Goal: Information Seeking & Learning: Understand process/instructions

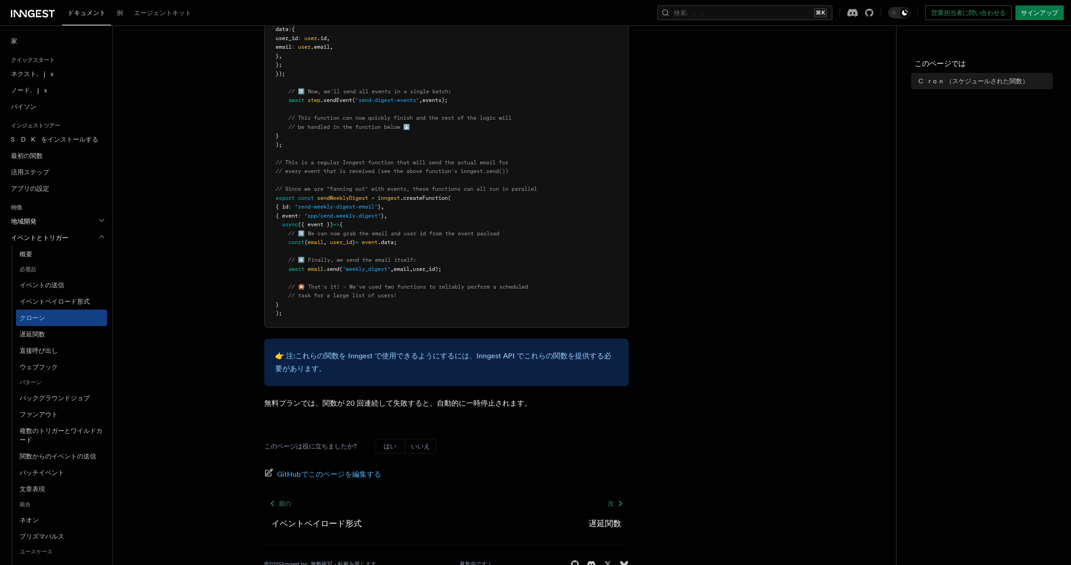
scroll to position [460, 0]
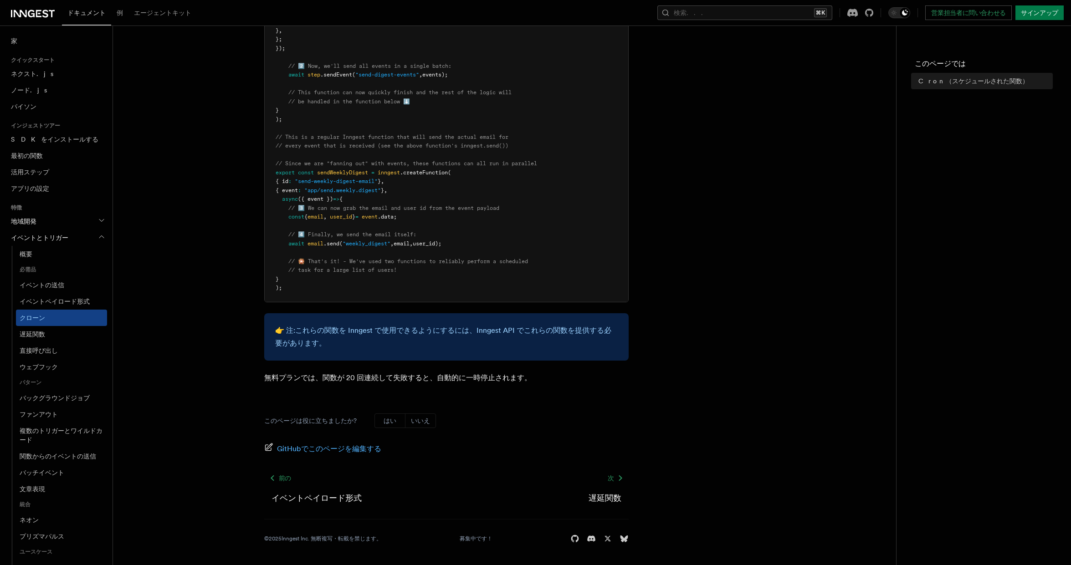
click at [748, 158] on article "特徴 イベントとトリガー Cron（スケジュールされた関数） Inngest では、cron スケジュールを使用して、ネイティブでスケジュールされたジョブを作…" at bounding box center [505, 72] width 754 height 985
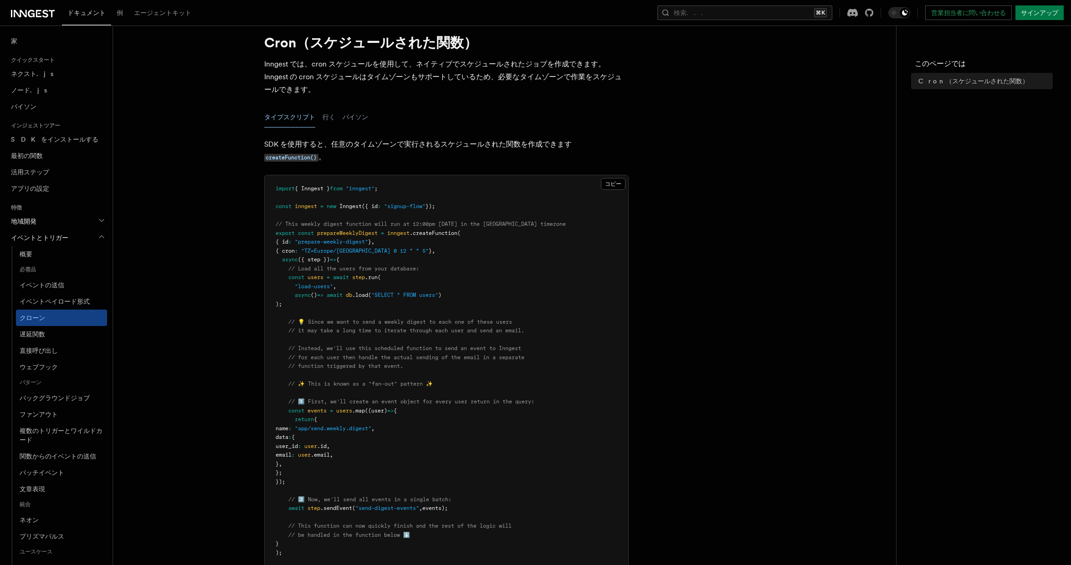
scroll to position [28, 0]
click at [62, 282] on font "イベントの送信" at bounding box center [42, 285] width 45 height 7
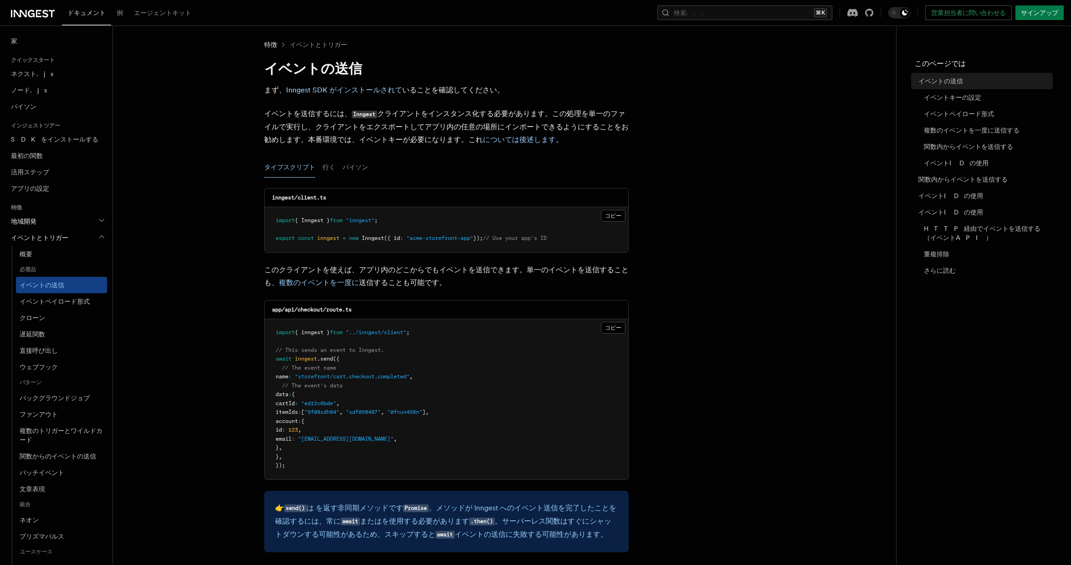
click at [56, 239] on font "イベントとトリガー" at bounding box center [39, 237] width 57 height 7
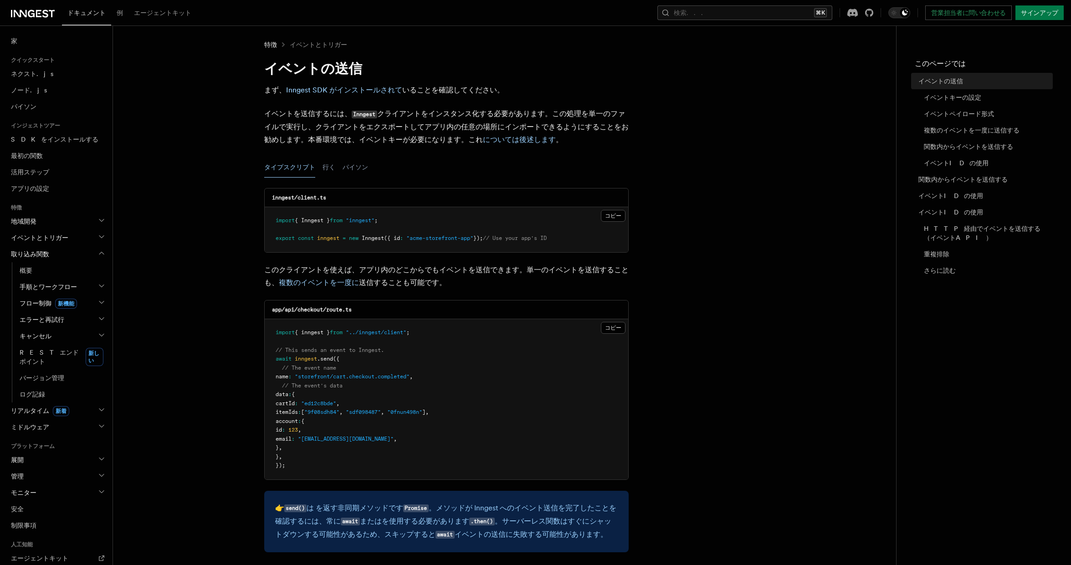
click at [56, 236] on font "イベントとトリガー" at bounding box center [39, 237] width 57 height 7
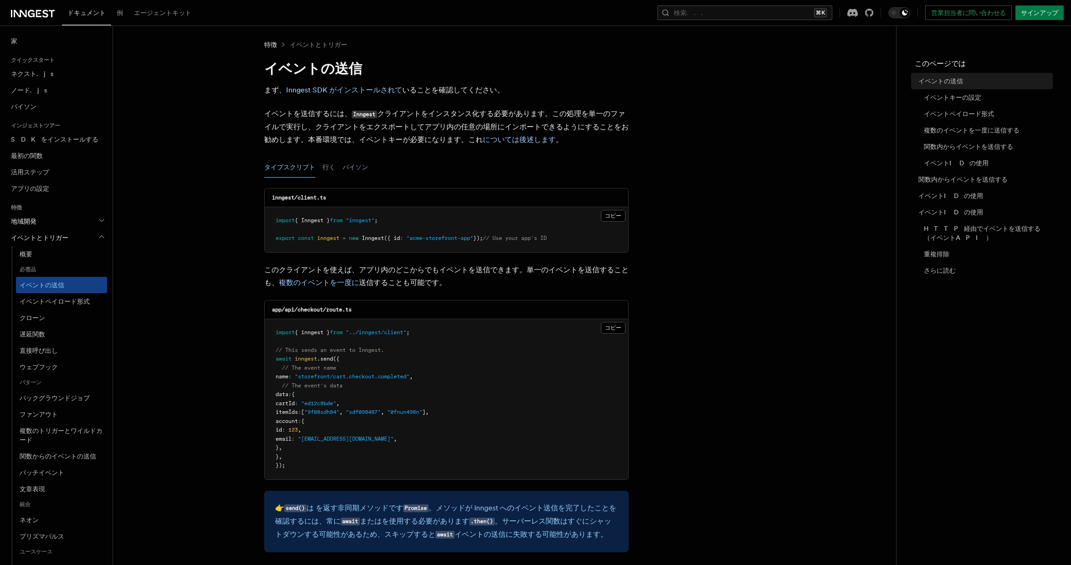
click at [56, 236] on font "イベントとトリガー" at bounding box center [39, 237] width 57 height 7
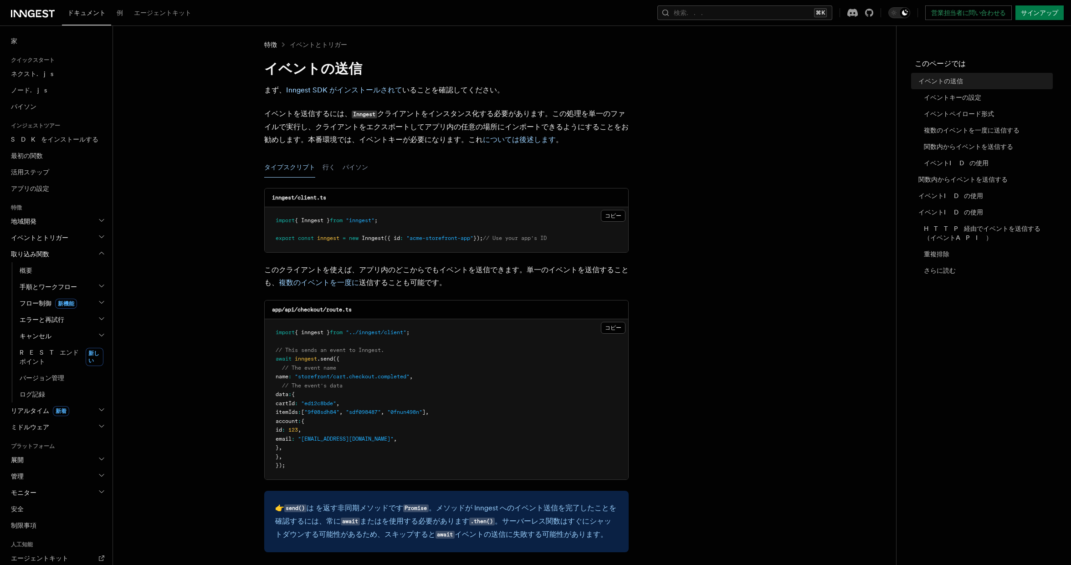
click at [46, 238] on font "イベントとトリガー" at bounding box center [39, 237] width 57 height 7
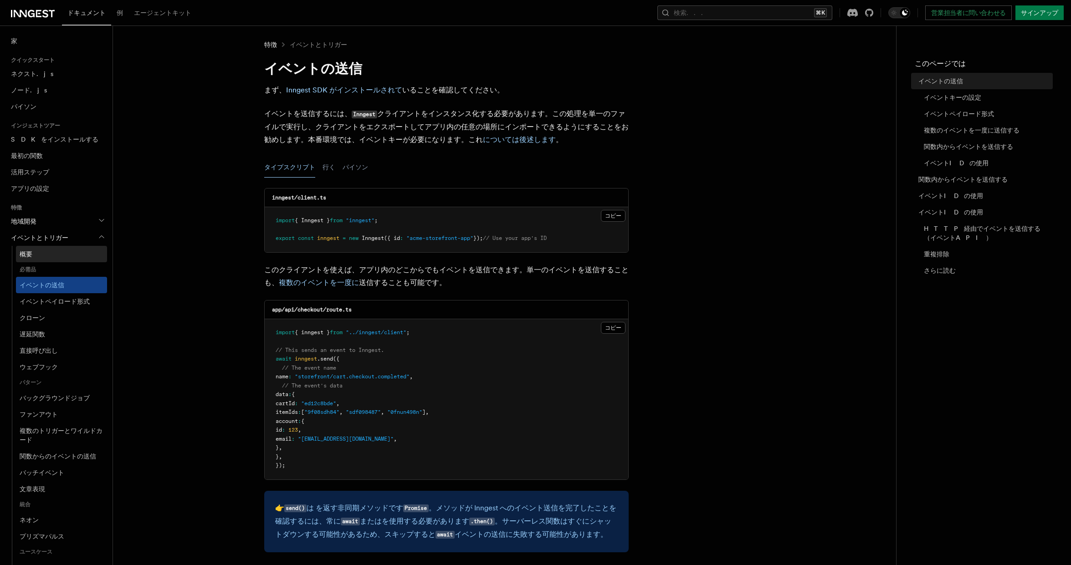
click at [36, 252] on link "概要" at bounding box center [61, 254] width 91 height 16
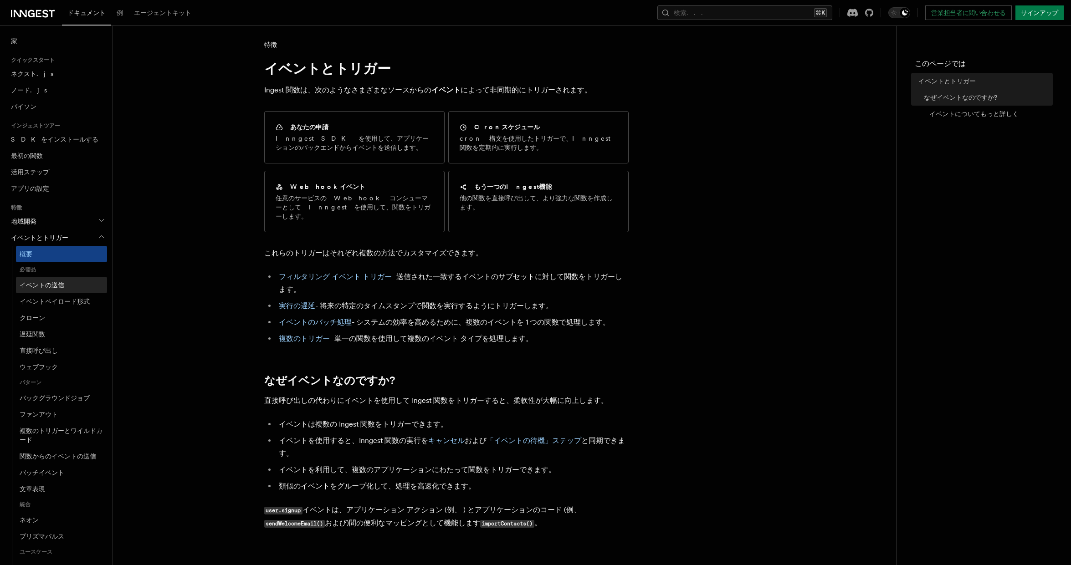
click at [40, 284] on font "イベントの送信" at bounding box center [42, 285] width 45 height 7
click at [35, 314] on font "クローン" at bounding box center [33, 317] width 26 height 7
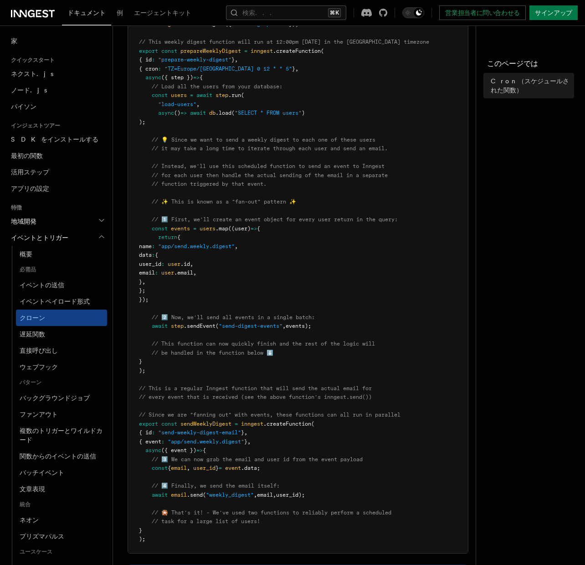
scroll to position [211, 0]
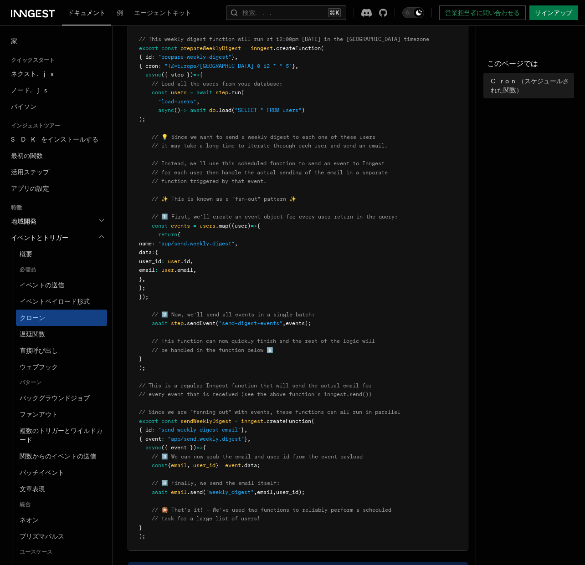
drag, startPoint x: 164, startPoint y: 297, endPoint x: 127, endPoint y: 225, distance: 80.1
click at [128, 225] on div "コピー コピーしました import { Inngest } from "inngest" ; const inngest = new Inngest ({ …" at bounding box center [298, 270] width 341 height 561
copy code "const events = users .map ((user) => { return { name : "app/send.weekly.digest"…"
drag, startPoint x: 408, startPoint y: 216, endPoint x: 172, endPoint y: 216, distance: 236.0
click at [172, 216] on pre "import { Inngest } from "inngest" ; const inngest = new Inngest ({ id : "signup…" at bounding box center [298, 270] width 340 height 560
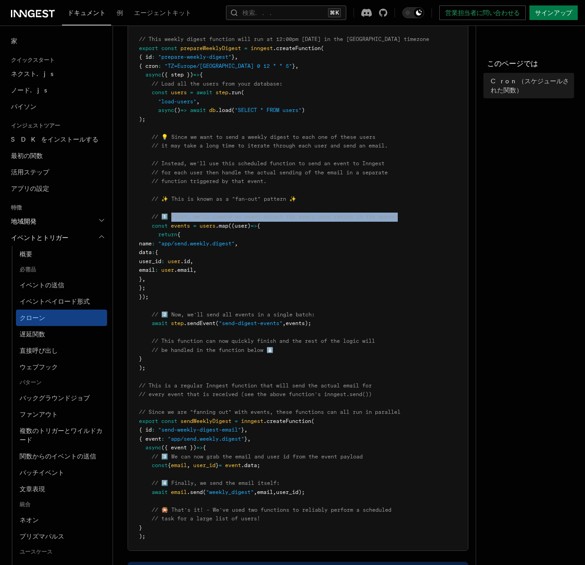
copy span "First, we'll create an event object for every user return in the query:"
drag, startPoint x: 323, startPoint y: 323, endPoint x: 173, endPoint y: 315, distance: 150.1
click at [173, 315] on pre "import { Inngest } from "inngest" ; const inngest = new Inngest ({ id : "signup…" at bounding box center [298, 270] width 340 height 560
copy code "Now, we'll send all events in a single batch: await step .sendEvent ( "send-dig…"
click at [327, 355] on pre "import { Inngest } from "inngest" ; const inngest = new Inngest ({ id : "signup…" at bounding box center [298, 270] width 340 height 560
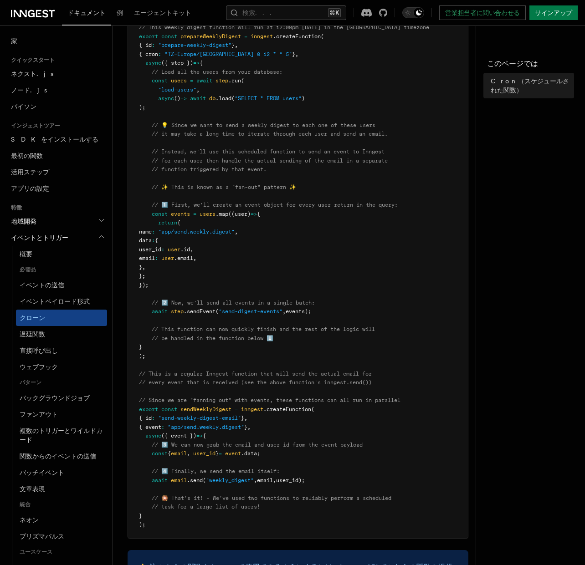
scroll to position [223, 0]
